Goal: Information Seeking & Learning: Compare options

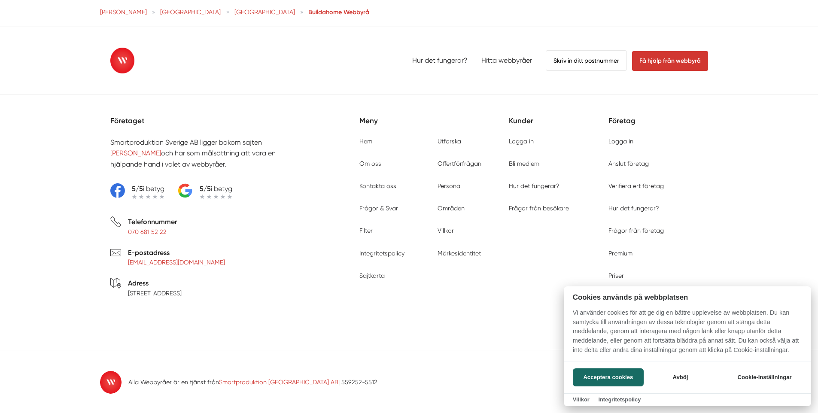
scroll to position [1408, 0]
click at [40, 117] on div at bounding box center [409, 206] width 818 height 413
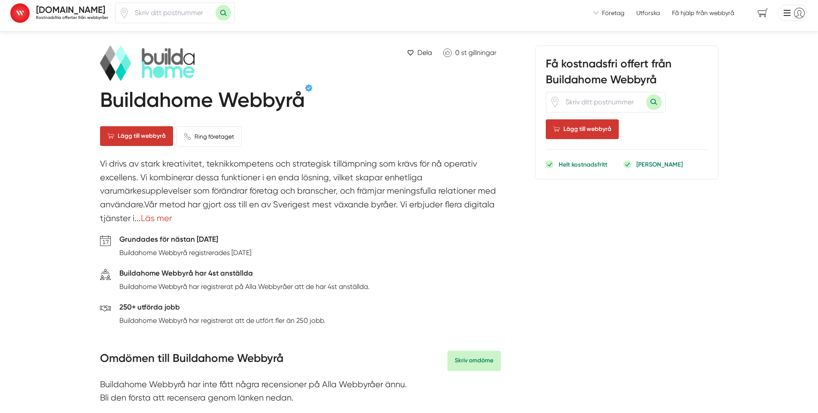
scroll to position [0, 0]
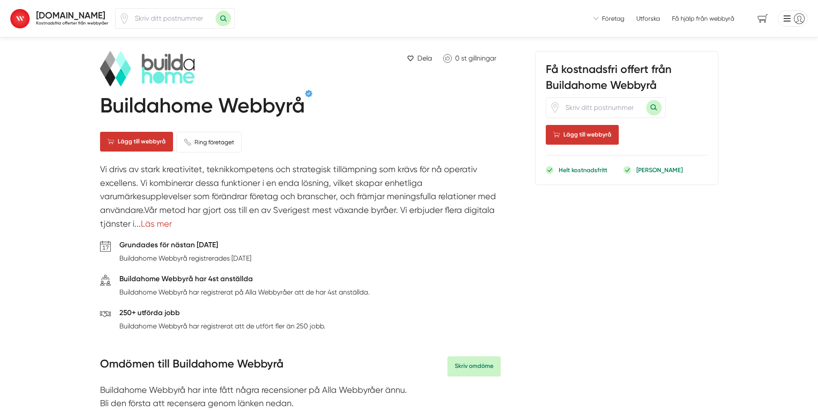
click at [152, 23] on input "number" at bounding box center [173, 19] width 86 height 20
type input "25446"
click at [215, 11] on button "Sök med postnummer" at bounding box center [222, 18] width 15 height 15
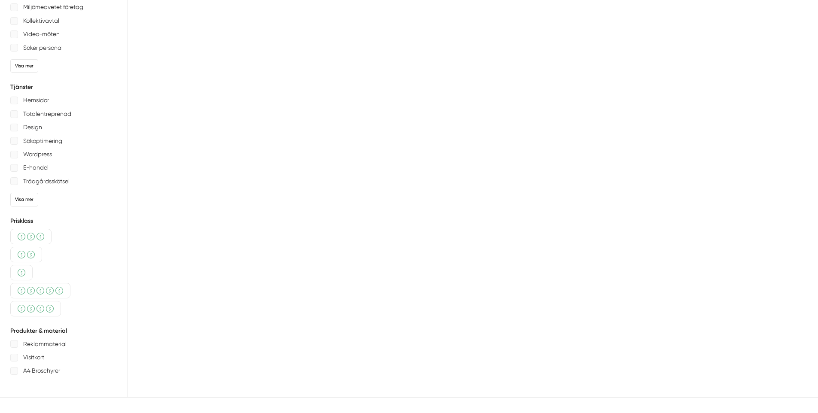
type input "25446"
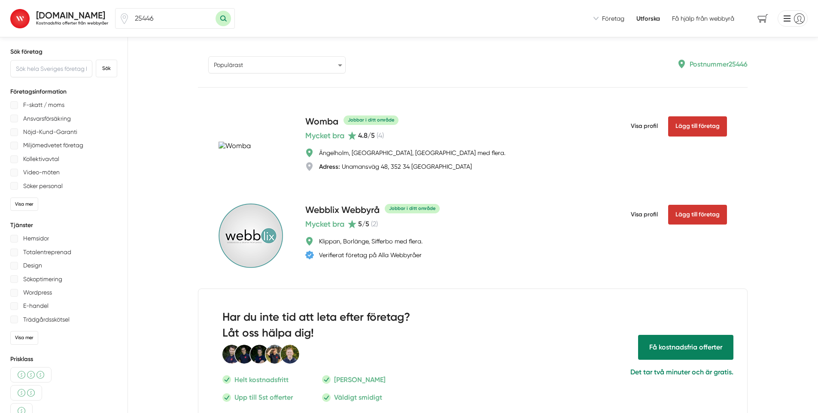
click at [228, 61] on select "Populärast Högst omdöme Flest omdömen Senaste uppdaterade Nyaste företaget på A…" at bounding box center [276, 64] width 137 height 17
click at [208, 56] on select "Populärast Högst omdöme Flest omdömen Senaste uppdaterade Nyaste företaget på A…" at bounding box center [276, 64] width 137 height 17
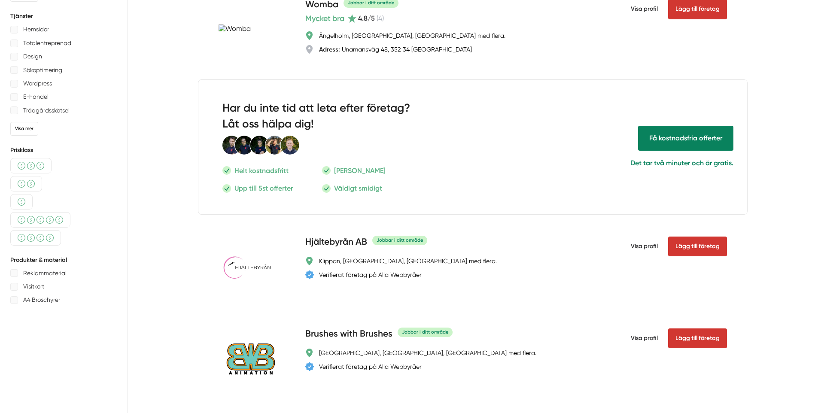
scroll to position [18, 0]
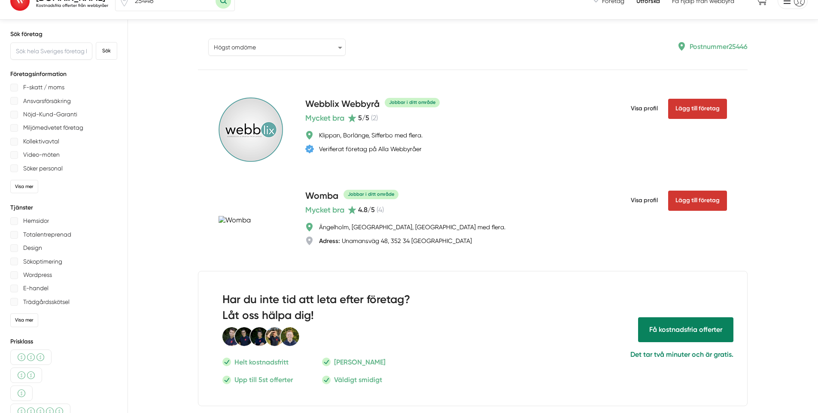
click at [234, 41] on select "Populärast Högst omdöme Flest omdömen Senaste uppdaterade Nyaste företaget på A…" at bounding box center [276, 47] width 137 height 17
click at [208, 39] on select "Populärast Högst omdöme Flest omdömen Senaste uppdaterade Nyaste företaget på A…" at bounding box center [276, 47] width 137 height 17
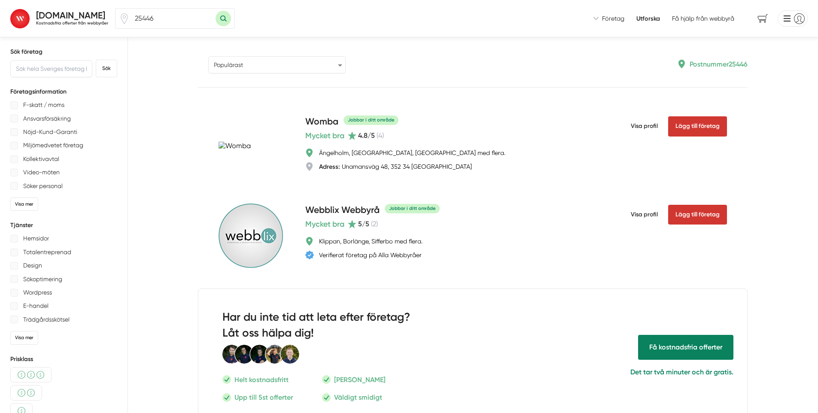
click at [248, 69] on select "Populärast Högst omdöme Flest omdömen Senaste uppdaterade Nyaste företaget på A…" at bounding box center [276, 64] width 137 height 17
click at [208, 56] on select "Populärast Högst omdöme Flest omdömen Senaste uppdaterade Nyaste företaget på A…" at bounding box center [276, 64] width 137 height 17
click at [227, 64] on select "Populärast Högst omdöme Flest omdömen Senaste uppdaterade Nyaste företaget på A…" at bounding box center [276, 64] width 137 height 17
click at [208, 56] on select "Populärast Högst omdöme Flest omdömen Senaste uppdaterade Nyaste företaget på A…" at bounding box center [276, 64] width 137 height 17
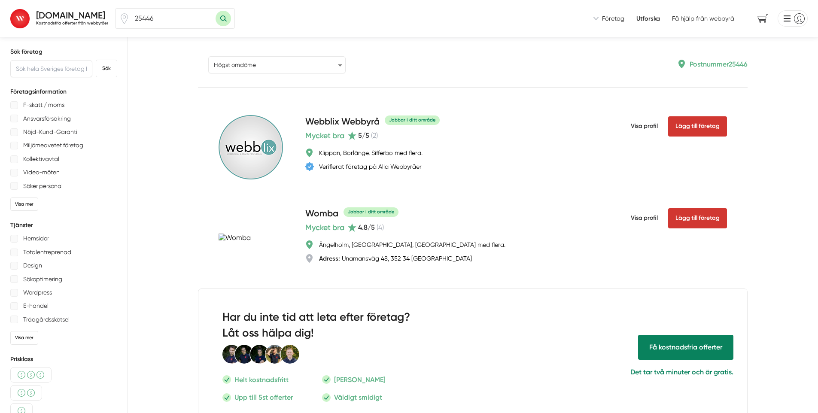
click at [214, 68] on select "Populärast Högst omdöme Flest omdömen Senaste uppdaterade Nyaste företaget på A…" at bounding box center [276, 64] width 137 height 17
select select "popular"
click at [208, 56] on select "Populärast Högst omdöme Flest omdömen Senaste uppdaterade Nyaste företaget på A…" at bounding box center [276, 64] width 137 height 17
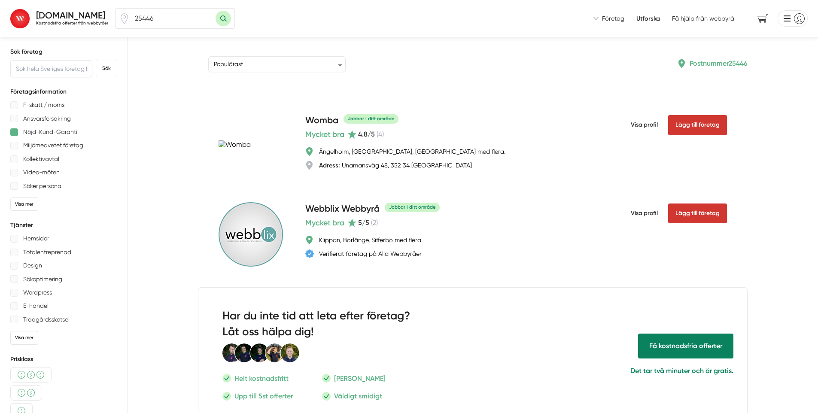
click at [12, 130] on div at bounding box center [14, 132] width 8 height 8
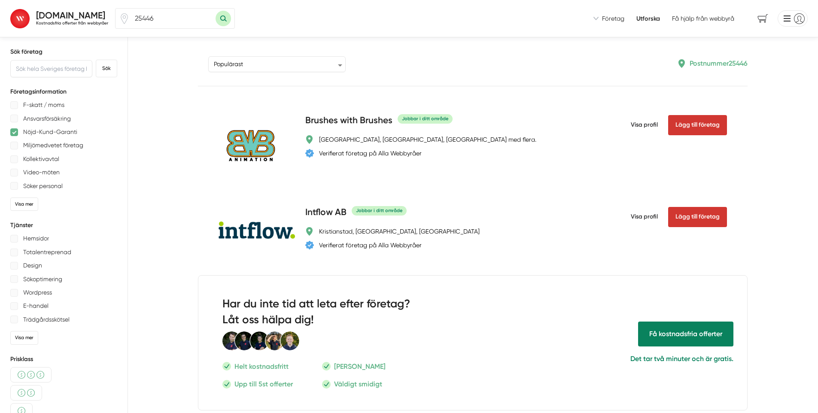
click at [13, 131] on div at bounding box center [14, 132] width 8 height 8
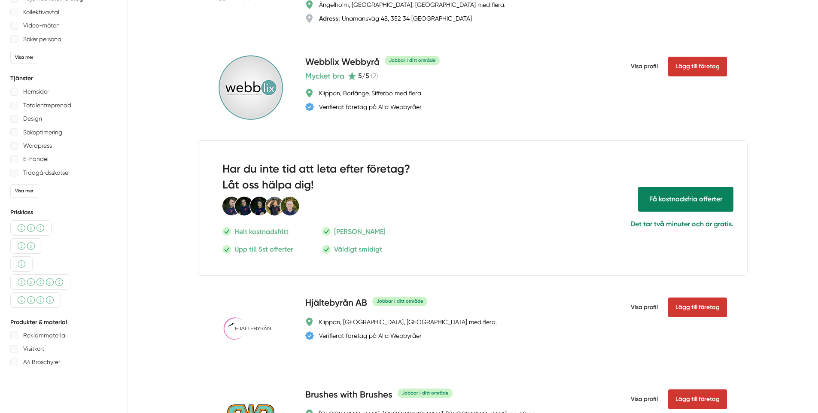
scroll to position [147, 0]
click at [31, 92] on p "Hemsidor" at bounding box center [36, 91] width 26 height 11
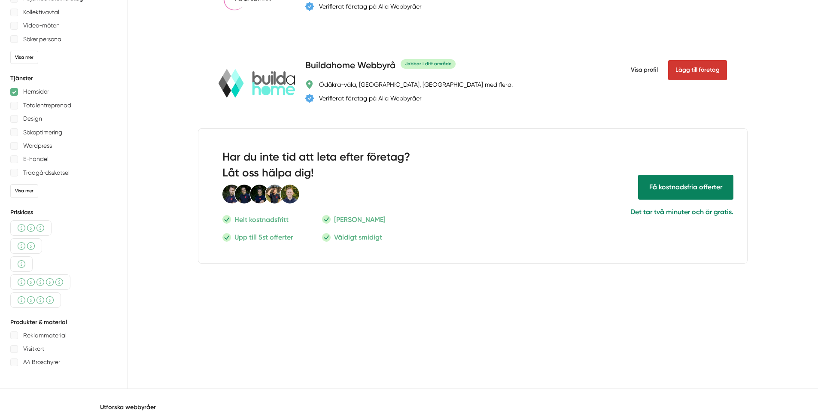
click at [30, 104] on p "Totalentreprenad" at bounding box center [47, 105] width 48 height 11
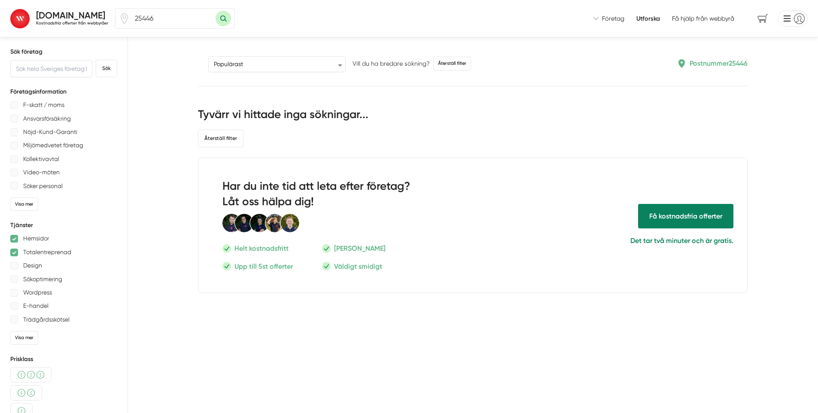
click at [32, 253] on p "Totalentreprenad" at bounding box center [47, 252] width 48 height 11
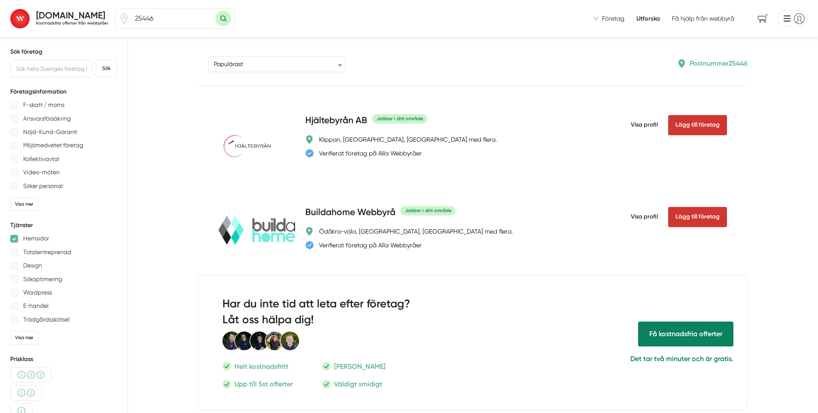
click at [26, 265] on p "Design" at bounding box center [32, 265] width 19 height 11
click at [35, 238] on p "Hemsidor" at bounding box center [36, 238] width 26 height 11
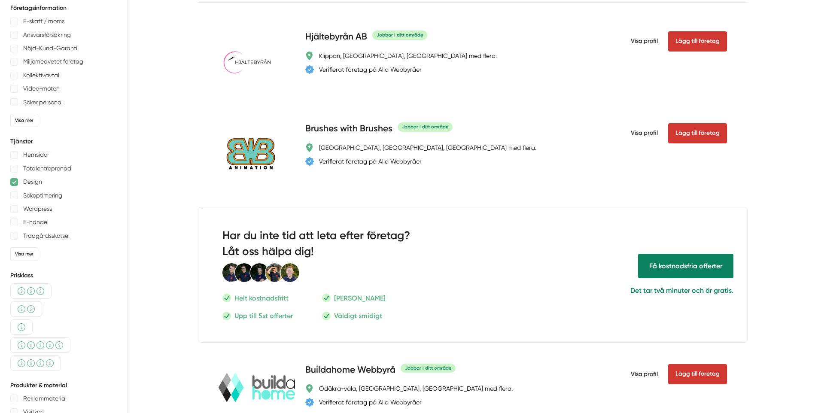
scroll to position [130, 0]
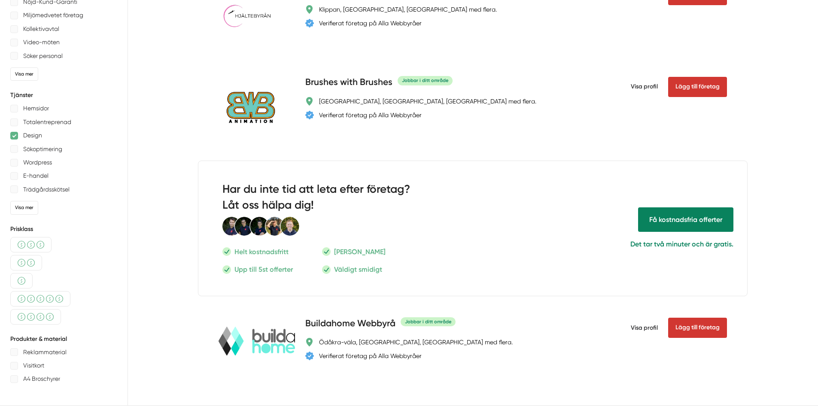
click at [36, 137] on p "Design" at bounding box center [32, 135] width 19 height 11
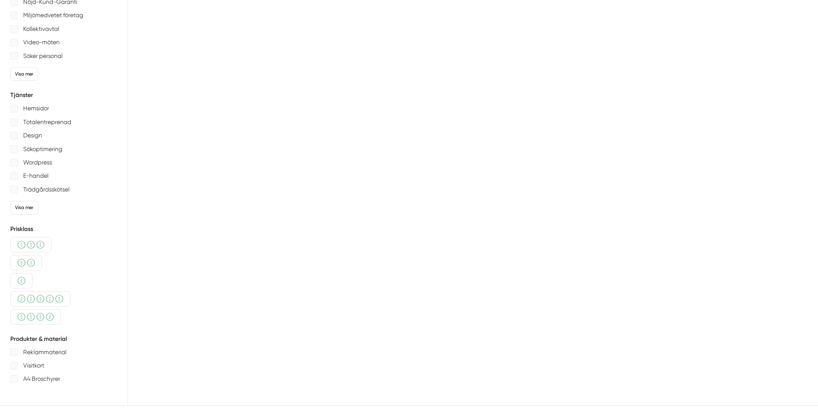
click at [36, 148] on p "Sökoptimering" at bounding box center [42, 149] width 39 height 11
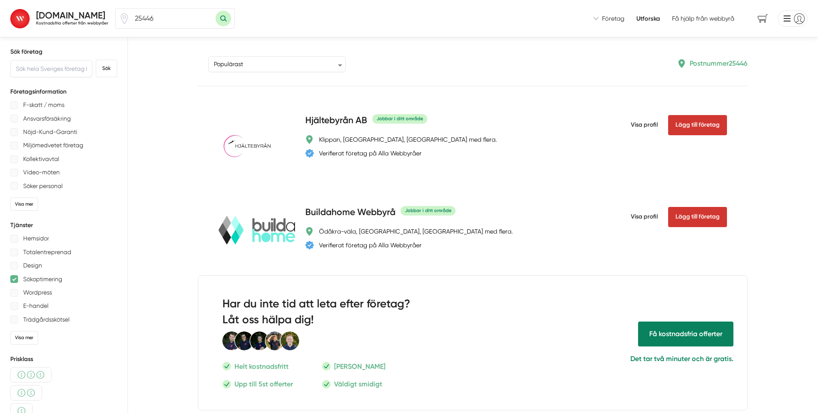
click at [55, 274] on p "Sökoptimering" at bounding box center [42, 279] width 39 height 11
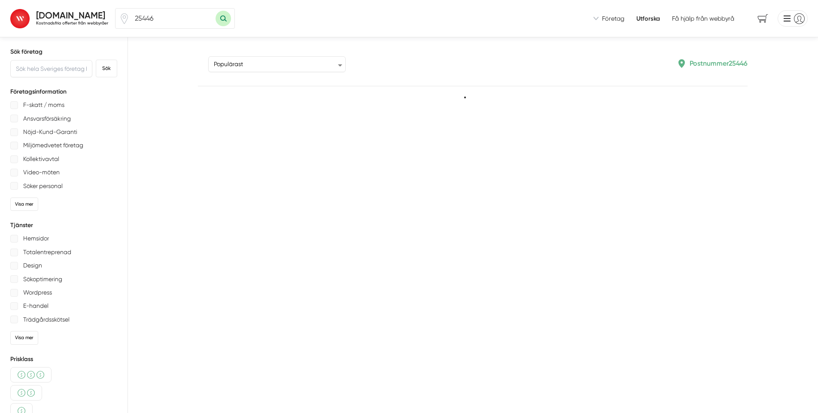
click at [41, 292] on p "Wordpress" at bounding box center [37, 292] width 29 height 11
click at [30, 291] on p "Wordpress" at bounding box center [37, 292] width 29 height 11
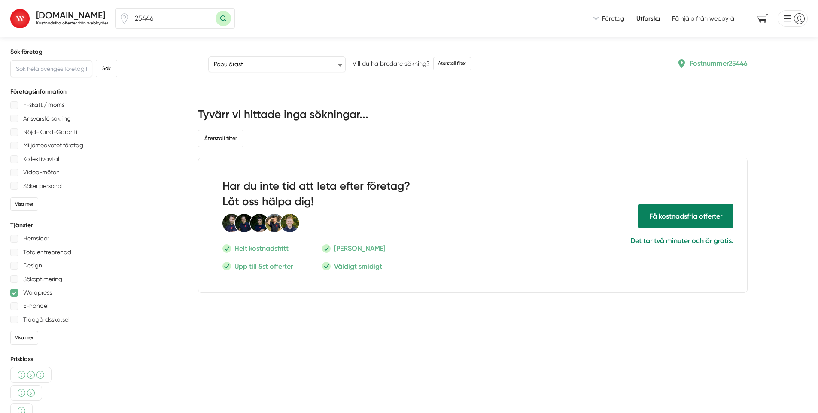
click at [34, 302] on p "E-handel" at bounding box center [35, 305] width 25 height 11
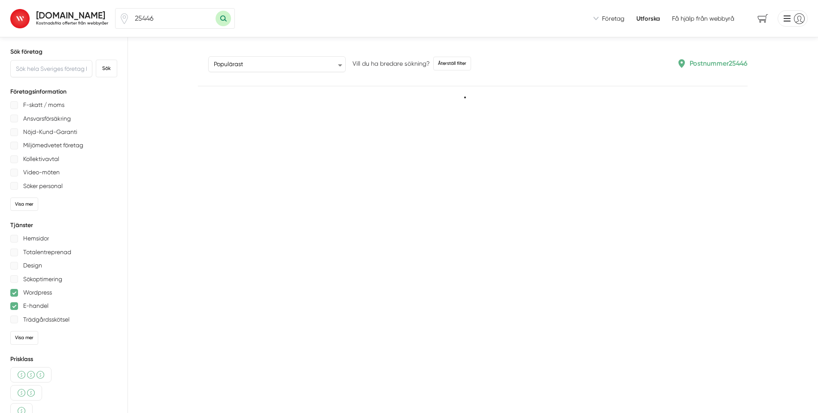
click at [35, 290] on p "Wordpress" at bounding box center [37, 292] width 29 height 11
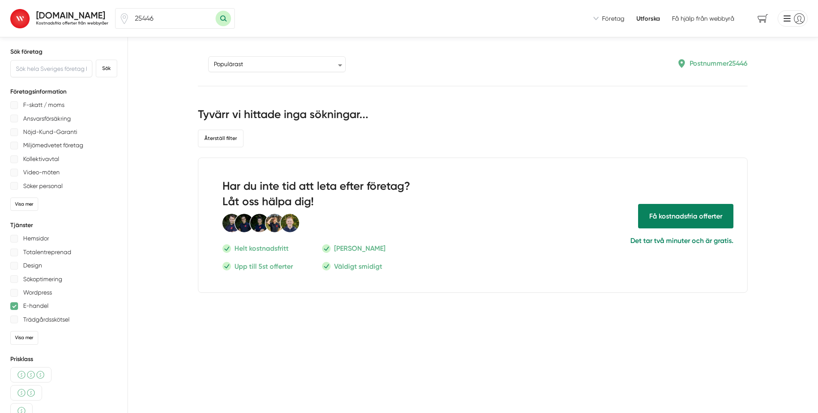
click at [36, 292] on p "Wordpress" at bounding box center [37, 292] width 29 height 11
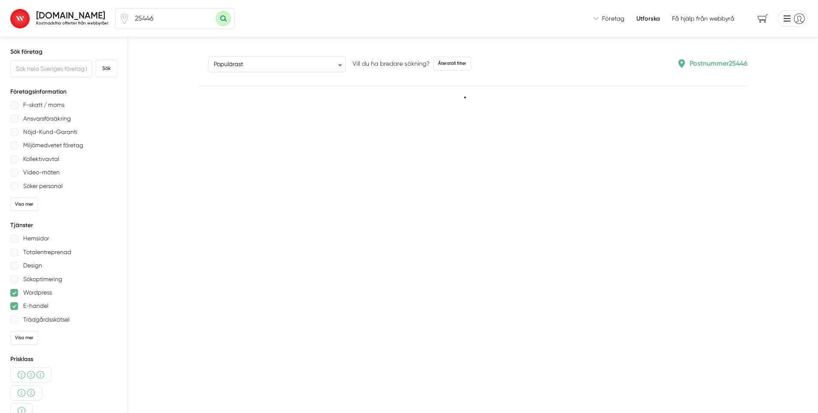
click at [33, 304] on p "E-handel" at bounding box center [35, 305] width 25 height 11
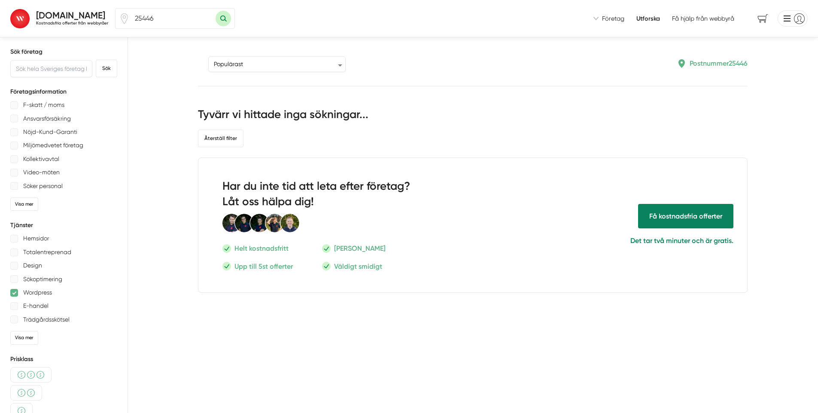
click at [36, 287] on p "Wordpress" at bounding box center [37, 292] width 29 height 11
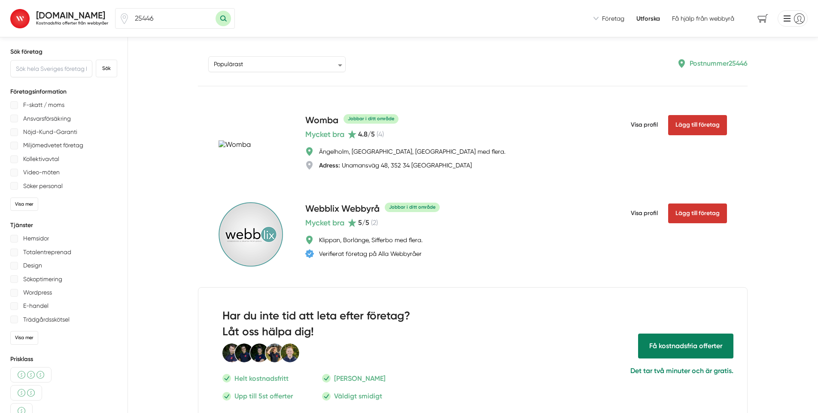
click at [38, 317] on p "Trädgårdsskötsel" at bounding box center [46, 319] width 46 height 11
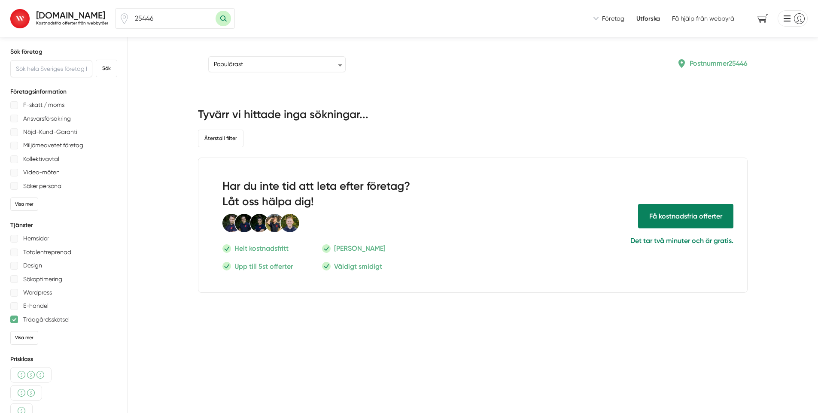
click at [38, 317] on p "Trädgårdsskötsel" at bounding box center [46, 319] width 46 height 11
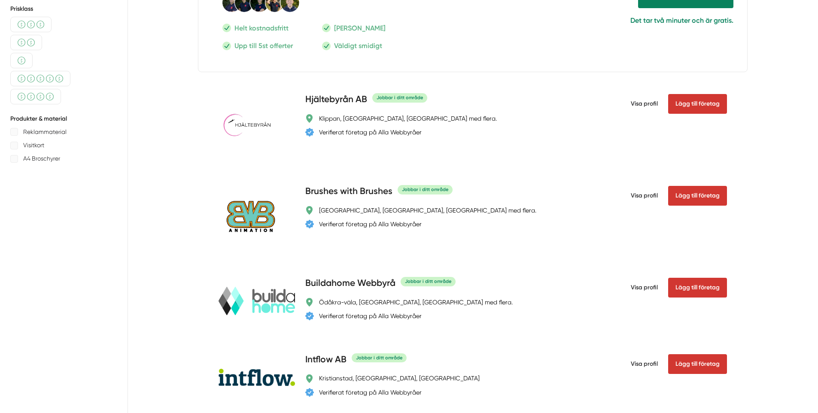
scroll to position [352, 0]
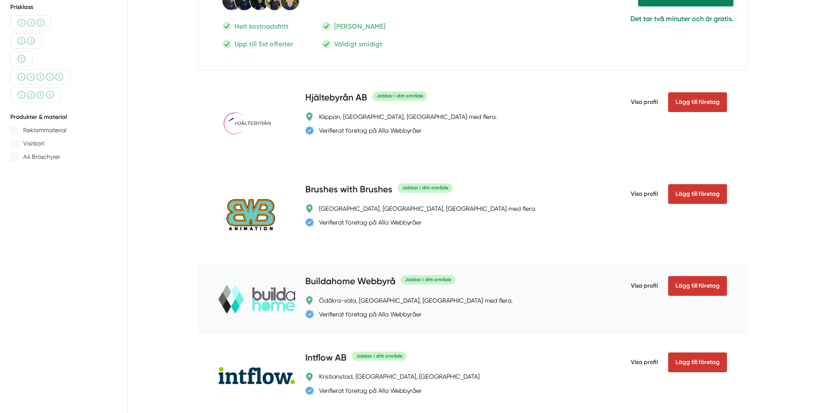
click at [343, 282] on h4 "Buildahome Webbyrå" at bounding box center [350, 282] width 90 height 14
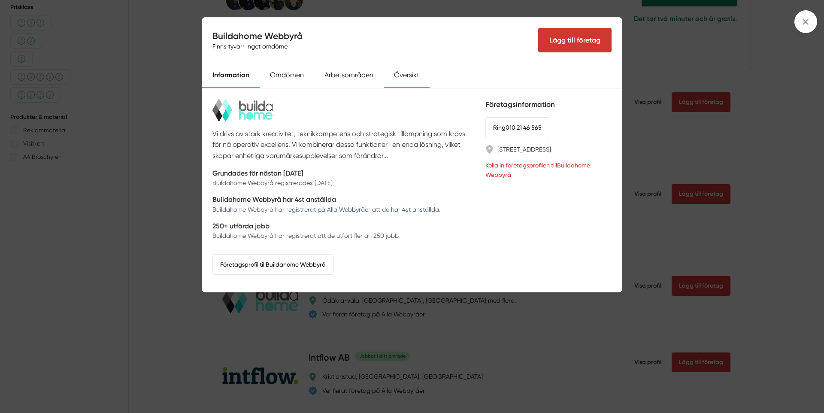
click at [395, 73] on div "Översikt" at bounding box center [407, 75] width 46 height 25
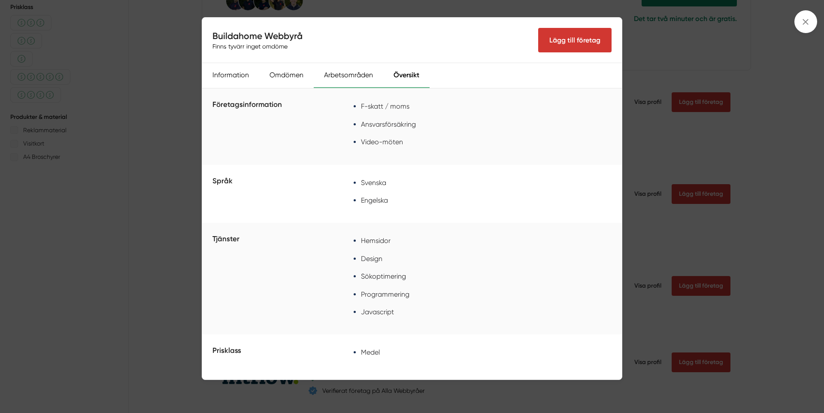
click at [337, 70] on div "Arbetsområden" at bounding box center [349, 75] width 70 height 25
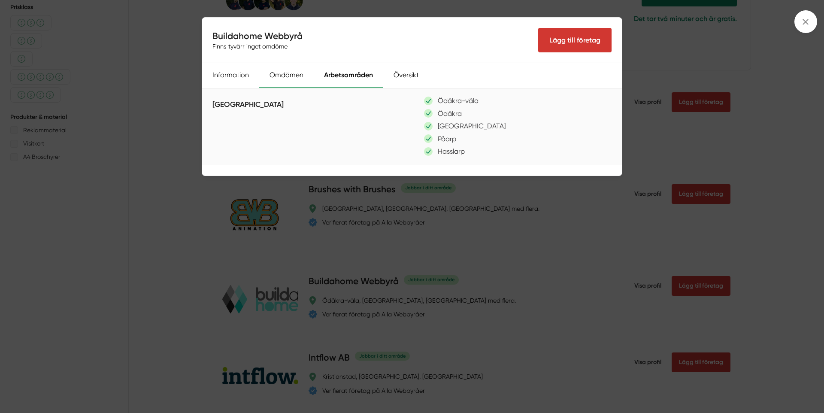
click at [277, 77] on div "Omdömen" at bounding box center [286, 75] width 55 height 25
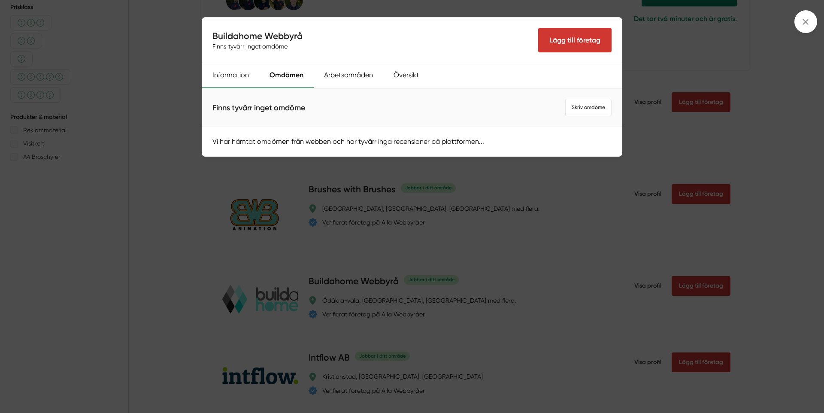
click at [232, 77] on div "Information" at bounding box center [230, 75] width 57 height 25
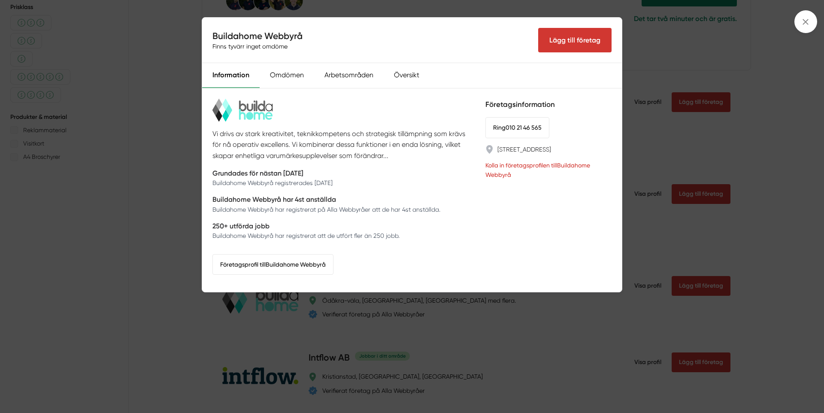
click at [179, 126] on div "Buildahome Webbyrå Finns tyvärr inget omdöme Lägg till företag Information Omdö…" at bounding box center [412, 206] width 824 height 413
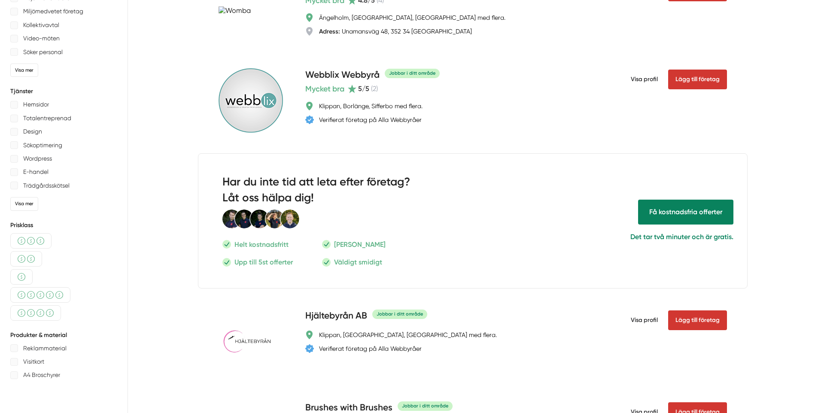
scroll to position [0, 0]
